Goal: Use online tool/utility: Utilize a website feature to perform a specific function

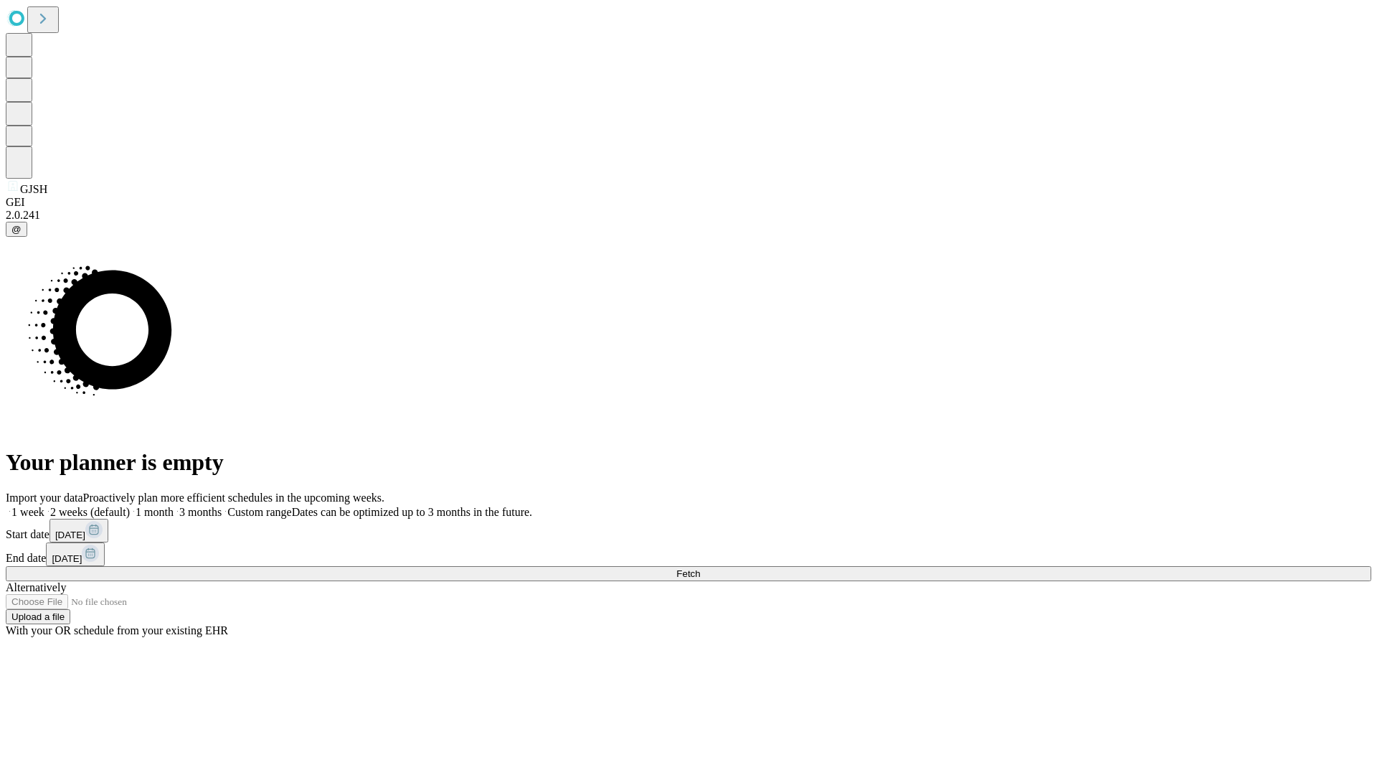
click at [700, 568] on span "Fetch" at bounding box center [688, 573] width 24 height 11
